Goal: Check status: Check status

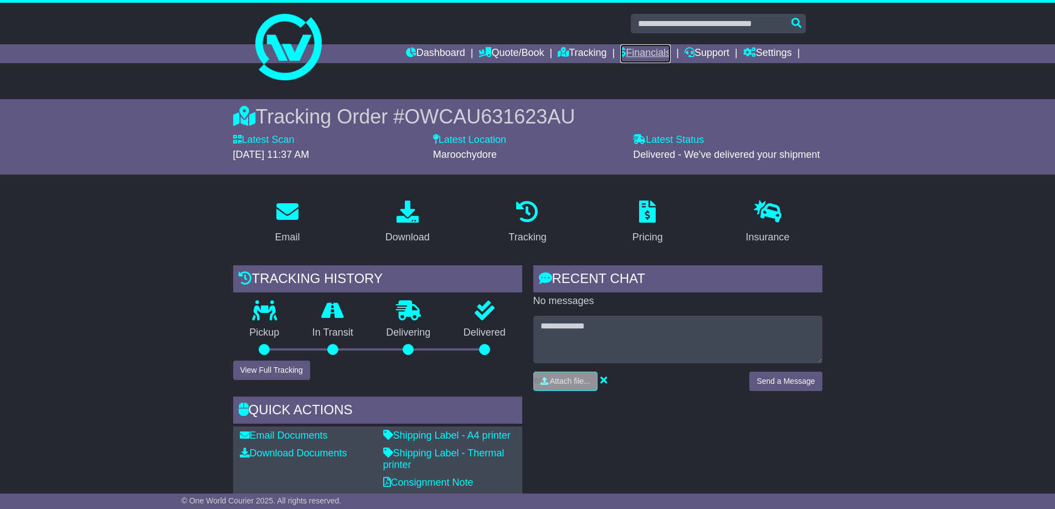
click at [628, 53] on link "Financials" at bounding box center [645, 53] width 50 height 19
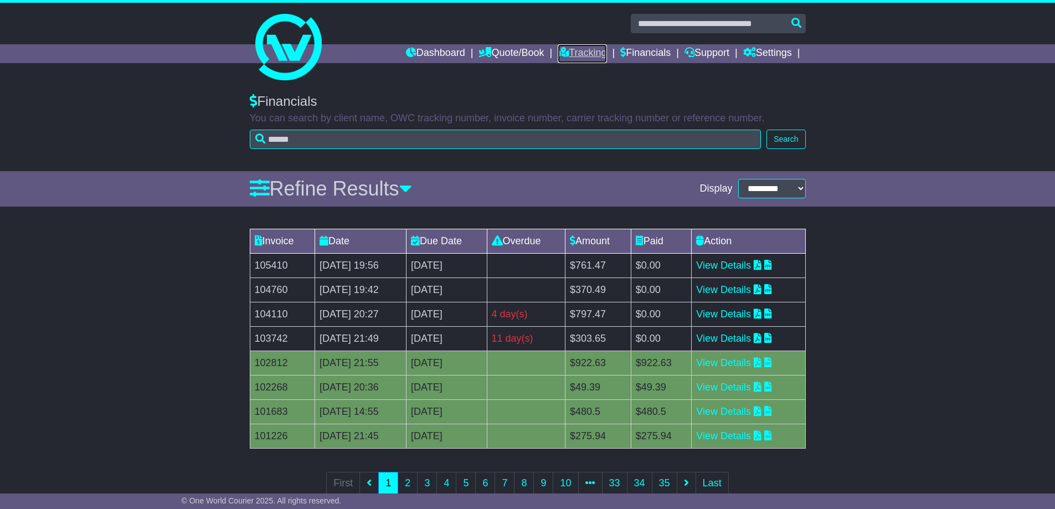
click at [573, 59] on link "Tracking" at bounding box center [582, 53] width 49 height 19
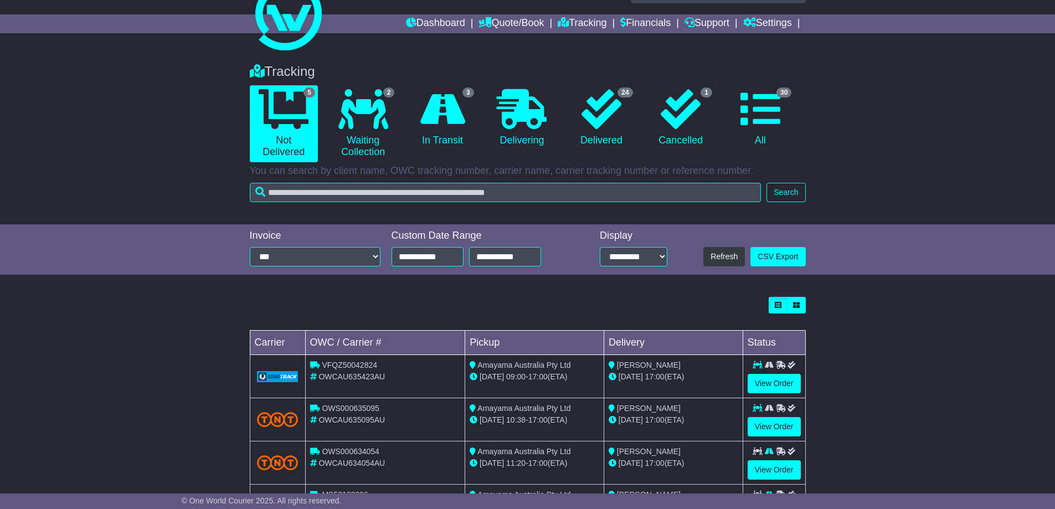
scroll to position [55, 0]
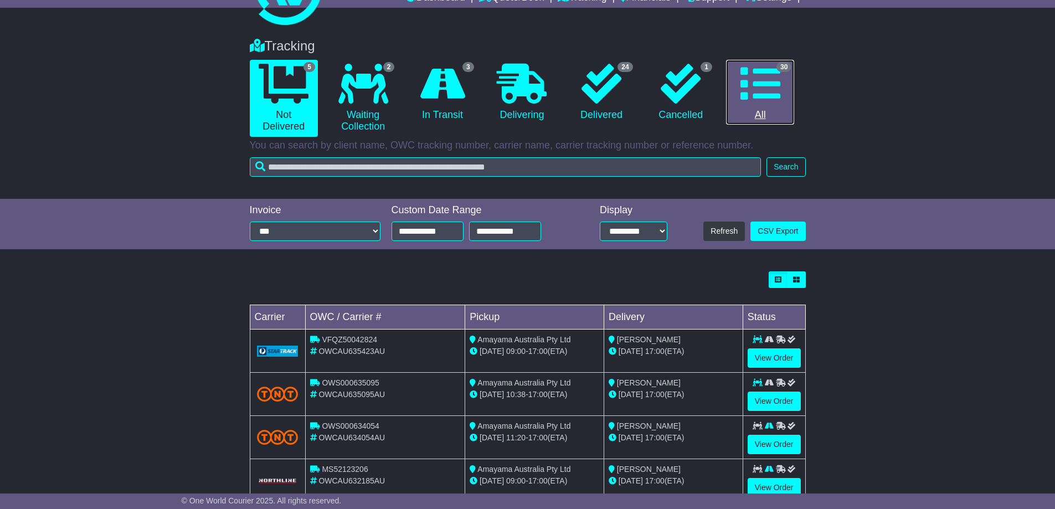
click at [787, 91] on link "30 All" at bounding box center [760, 92] width 68 height 65
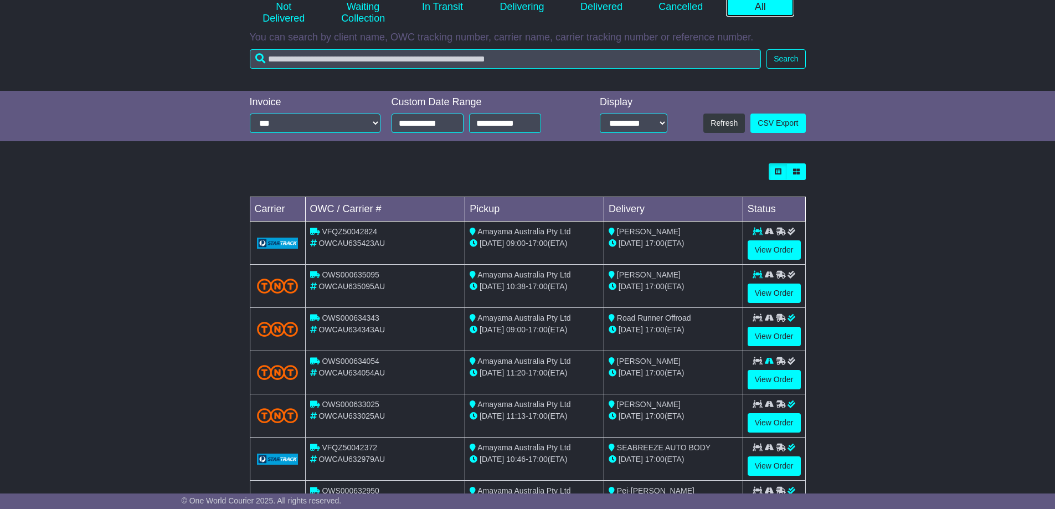
scroll to position [166, 0]
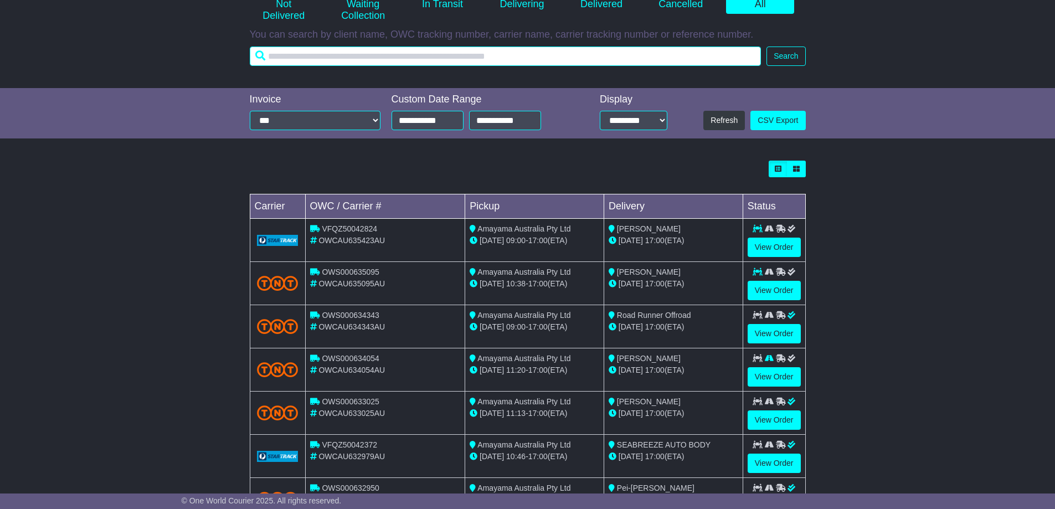
click at [461, 51] on input "text" at bounding box center [506, 56] width 512 height 19
paste input "**********"
type input "**********"
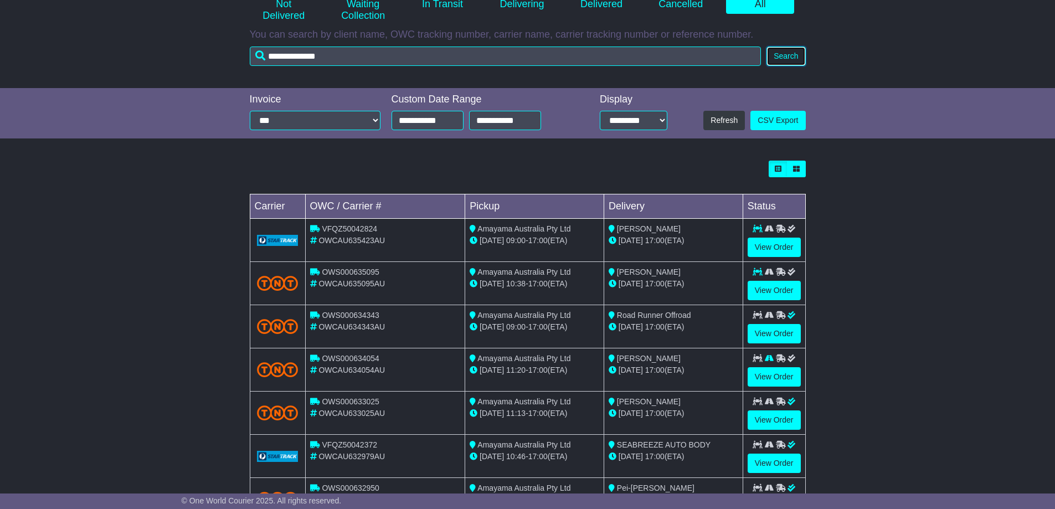
click at [783, 52] on div "Dashboard Quote/Book Domestic International Saved Quotes" at bounding box center [527, 245] width 1055 height 816
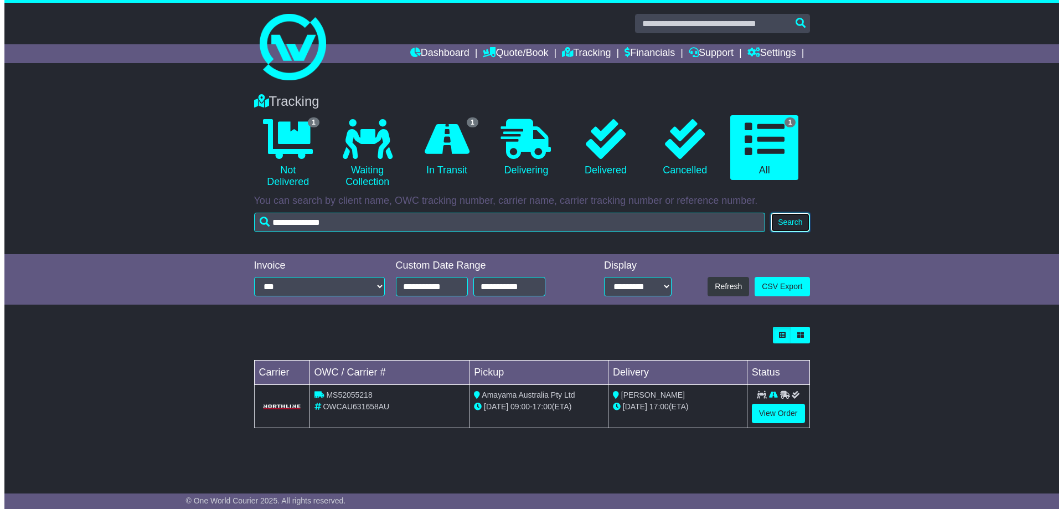
scroll to position [0, 0]
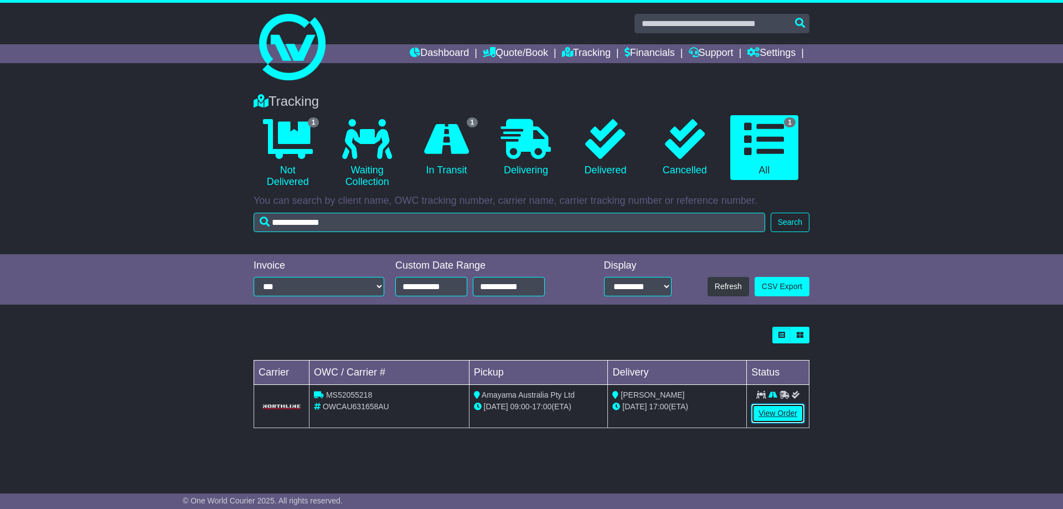
click at [798, 409] on link "View Order" at bounding box center [777, 413] width 53 height 19
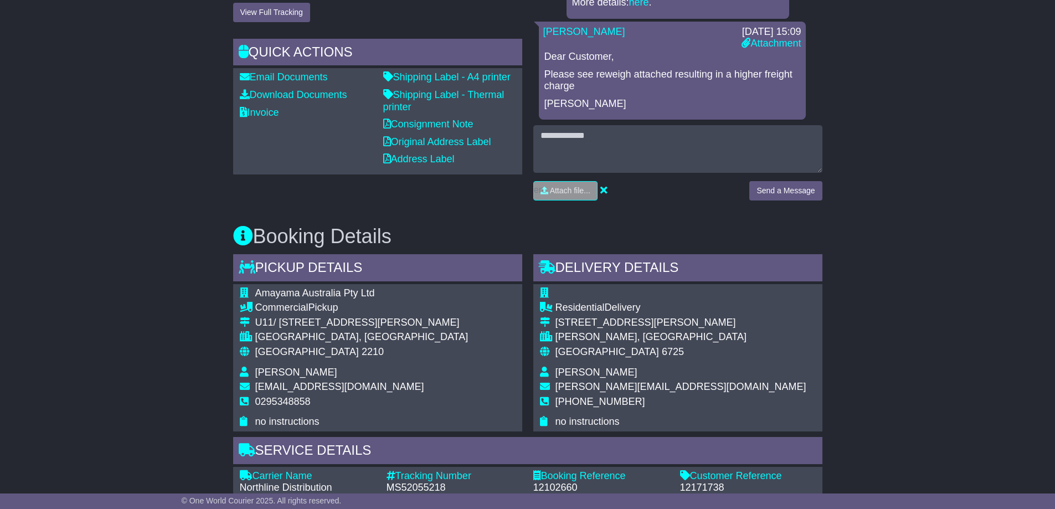
scroll to position [554, 0]
